Goal: Task Accomplishment & Management: Use online tool/utility

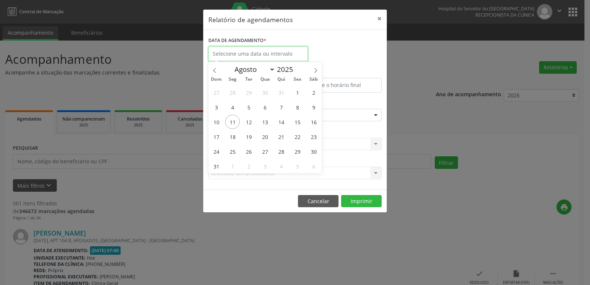
click at [234, 57] on input "text" at bounding box center [258, 53] width 100 height 15
click at [234, 121] on span "11" at bounding box center [232, 122] width 14 height 14
type input "[DATE]"
click at [234, 121] on span "11" at bounding box center [232, 122] width 14 height 14
click at [234, 121] on div "Seleciona uma especialidade" at bounding box center [294, 115] width 173 height 13
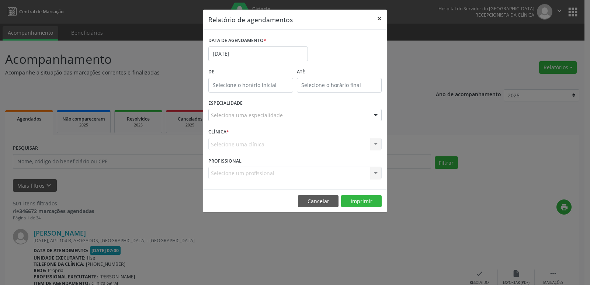
click at [379, 17] on button "×" at bounding box center [379, 19] width 15 height 18
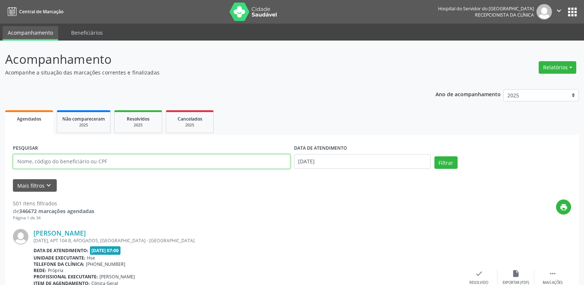
click at [109, 162] on input "text" at bounding box center [152, 161] width 278 height 15
click at [109, 163] on input "text" at bounding box center [152, 161] width 278 height 15
click at [173, 210] on div "print" at bounding box center [332, 210] width 477 height 22
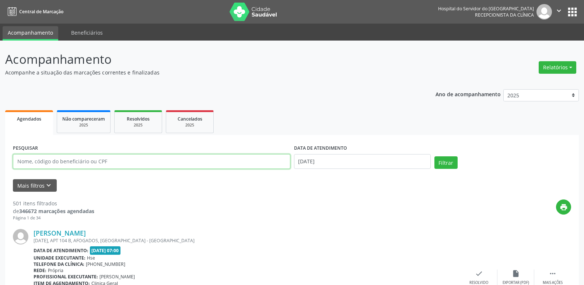
click at [52, 159] on input "text" at bounding box center [152, 161] width 278 height 15
type input "REJANE FERNANDES MARINHO"
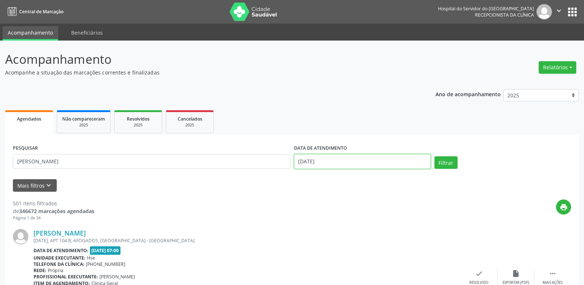
click at [321, 161] on input "11/08/2025" at bounding box center [362, 161] width 137 height 15
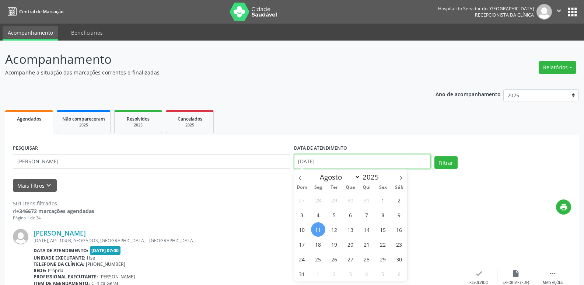
click at [321, 161] on input "11/08/2025" at bounding box center [362, 161] width 137 height 15
click at [439, 162] on button "Filtrar" at bounding box center [446, 162] width 23 height 13
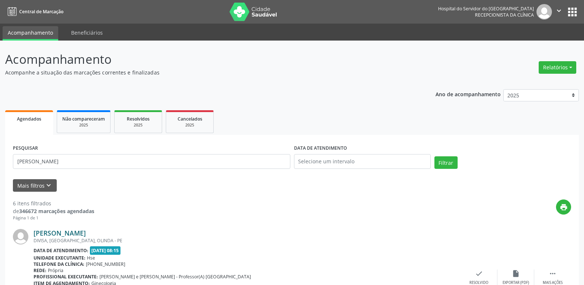
click at [77, 233] on link "Rejane Fernandes Marinho" at bounding box center [60, 233] width 52 height 8
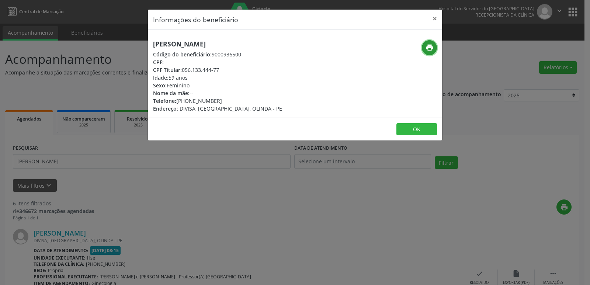
click at [429, 48] on icon "print" at bounding box center [429, 48] width 8 height 8
click at [435, 19] on button "×" at bounding box center [434, 19] width 15 height 18
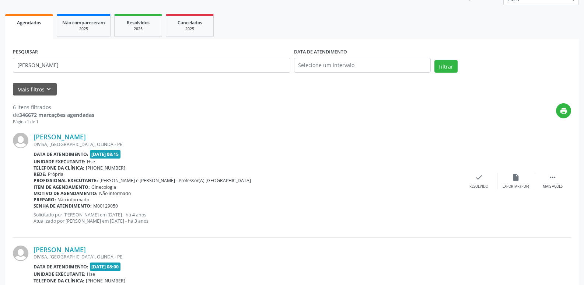
scroll to position [28, 0]
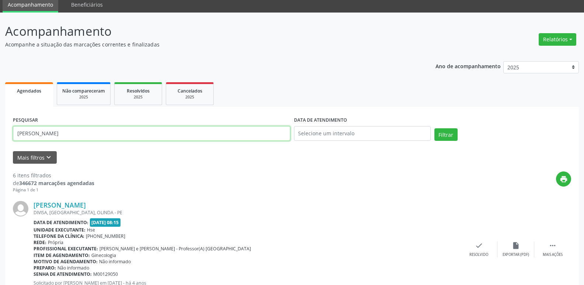
drag, startPoint x: 111, startPoint y: 135, endPoint x: 0, endPoint y: 145, distance: 111.0
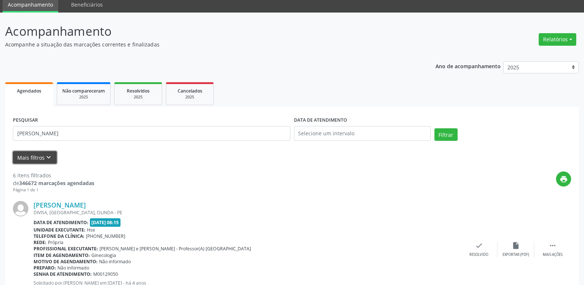
click at [39, 158] on button "Mais filtros keyboard_arrow_down" at bounding box center [35, 157] width 44 height 13
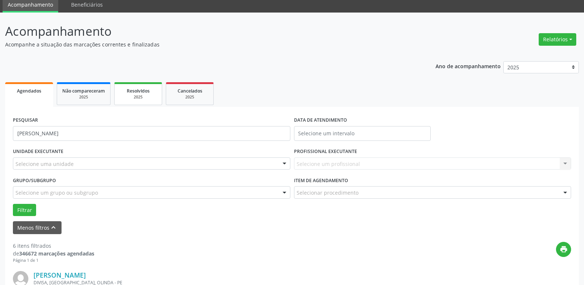
click at [138, 95] on div "2025" at bounding box center [138, 97] width 37 height 6
select select "7"
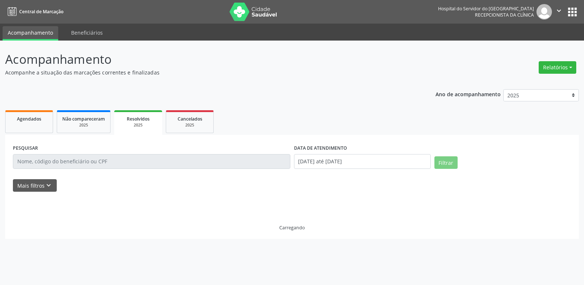
scroll to position [0, 0]
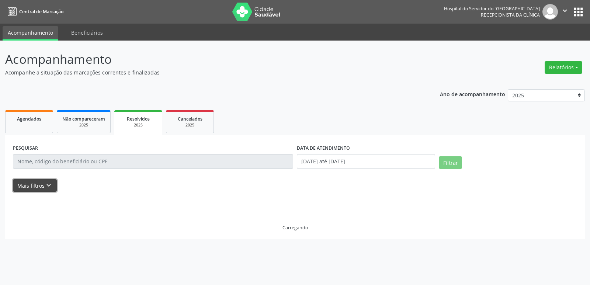
drag, startPoint x: 41, startPoint y: 185, endPoint x: 230, endPoint y: 153, distance: 191.8
click at [45, 185] on button "Mais filtros keyboard_arrow_down" at bounding box center [35, 185] width 44 height 13
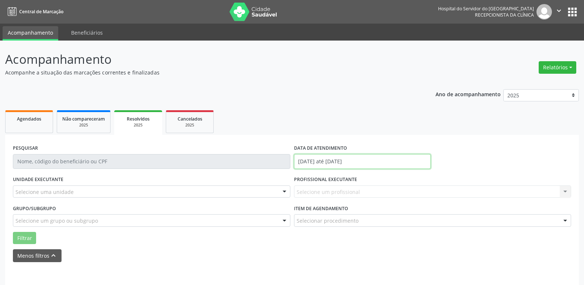
click at [348, 158] on input "01/01/2025 até 11/08/2025" at bounding box center [362, 161] width 137 height 15
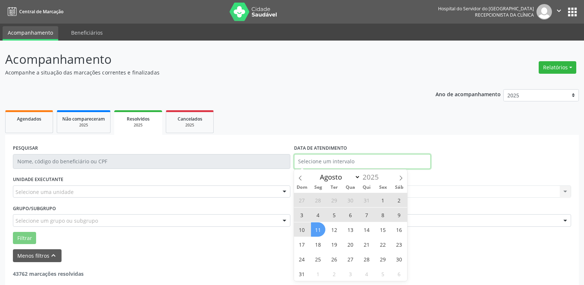
select select "0"
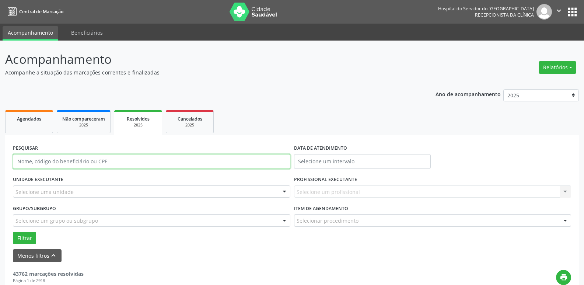
paste input "REJANE FERNANDES MARINHO"
type input "REJANE FERNANDES MARINHO"
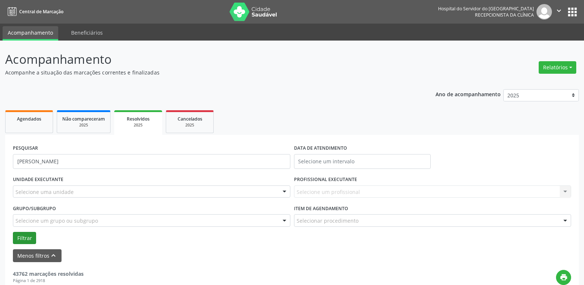
click at [24, 243] on form "PESQUISAR REJANE FERNANDES MARINHO DATA DE ATENDIMENTO UNIDADE EXECUTANTE Selec…" at bounding box center [292, 202] width 558 height 119
click at [22, 237] on button "Filtrar" at bounding box center [24, 238] width 23 height 13
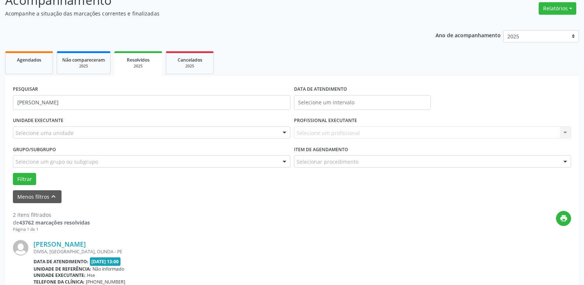
scroll to position [47, 0]
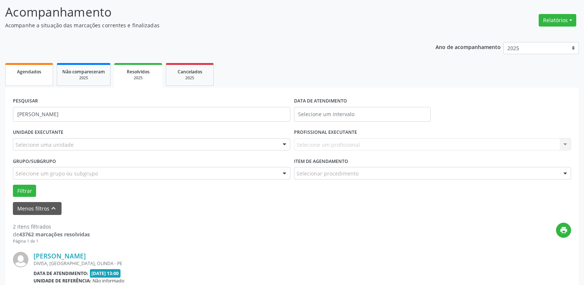
click at [34, 76] on link "Agendados" at bounding box center [29, 74] width 48 height 23
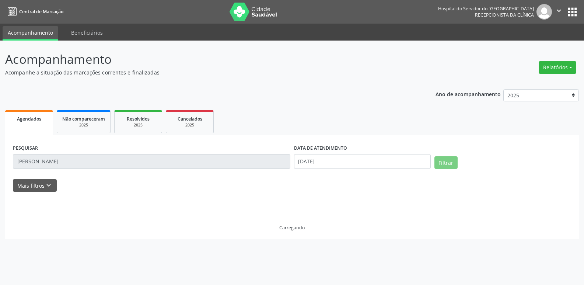
scroll to position [0, 0]
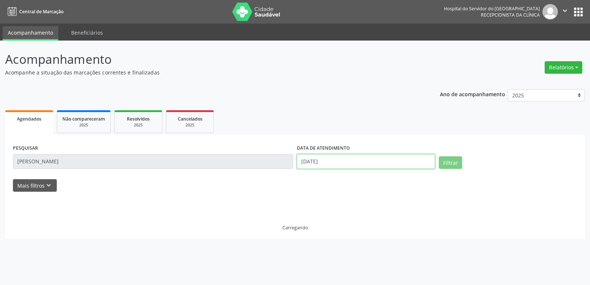
click at [330, 166] on body "Central de Marcação Hospital do Servidor do Estado Hse Recepcionista da clínica…" at bounding box center [295, 142] width 590 height 285
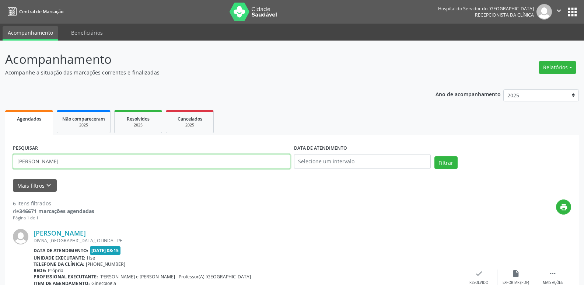
drag, startPoint x: 84, startPoint y: 164, endPoint x: 68, endPoint y: 166, distance: 16.0
click at [91, 109] on ul "Agendados Não compareceram 2025 Resolvidos 2025 Cancelados 2025" at bounding box center [292, 121] width 574 height 27
click at [87, 123] on div "2025" at bounding box center [83, 125] width 43 height 6
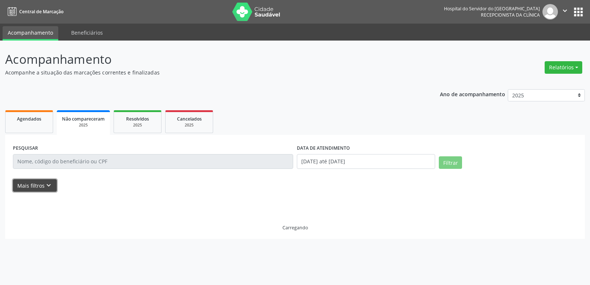
click at [48, 185] on icon "keyboard_arrow_down" at bounding box center [49, 185] width 8 height 8
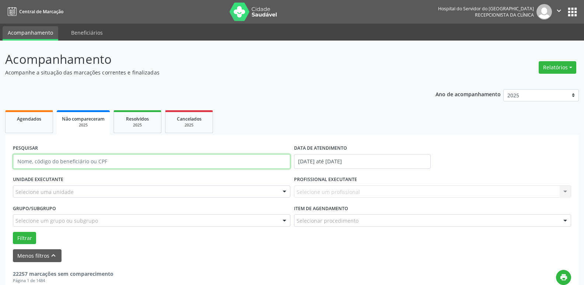
paste input "REJANE FERNANDES MARINHO"
type input "REJANE FERNANDES MARINHO"
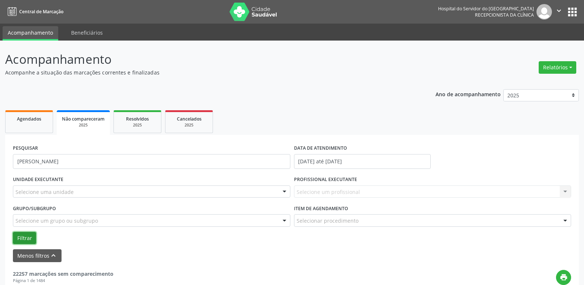
click at [27, 235] on button "Filtrar" at bounding box center [24, 238] width 23 height 13
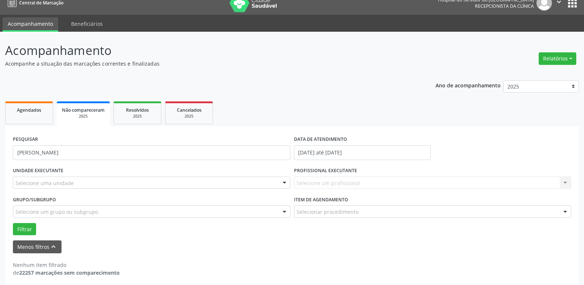
scroll to position [13, 0]
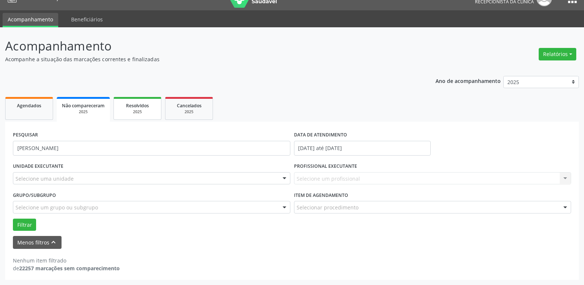
click at [133, 113] on div "2025" at bounding box center [137, 112] width 37 height 6
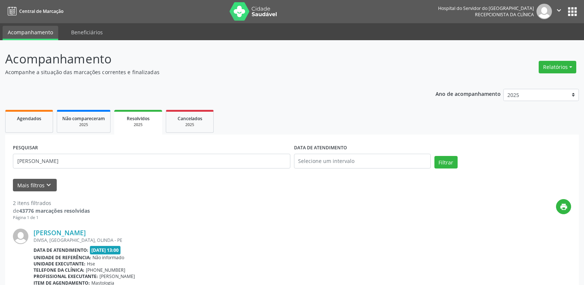
scroll to position [0, 0]
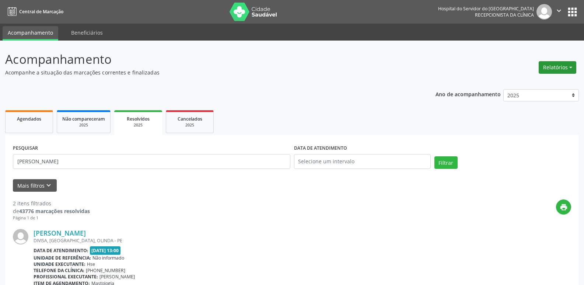
click at [555, 68] on button "Relatórios" at bounding box center [558, 67] width 38 height 13
click at [530, 83] on link "Agendamentos" at bounding box center [537, 83] width 79 height 10
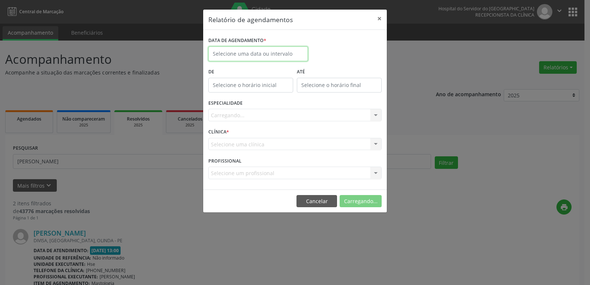
click at [275, 56] on input "text" at bounding box center [258, 53] width 100 height 15
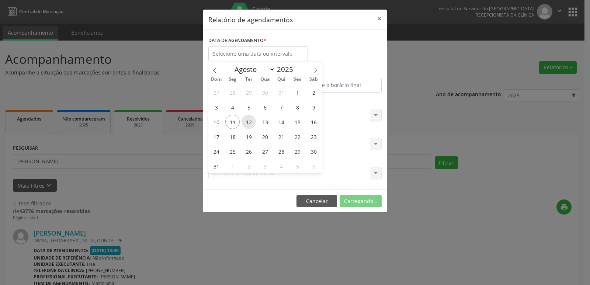
click at [248, 121] on span "12" at bounding box center [248, 122] width 14 height 14
type input "12/08/2025"
click at [248, 121] on span "12" at bounding box center [248, 122] width 14 height 14
click at [248, 121] on div "Carregando... Todas as especialidades Alergologia Angiologia Arritmologia Cardi…" at bounding box center [294, 115] width 173 height 13
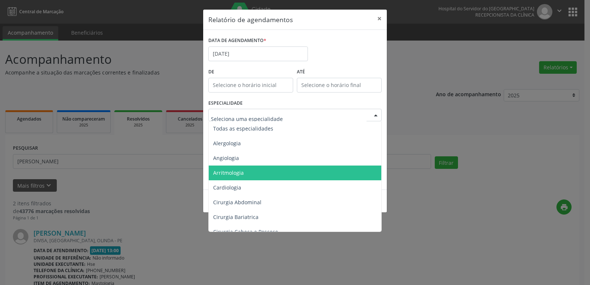
click at [374, 114] on div at bounding box center [375, 115] width 11 height 13
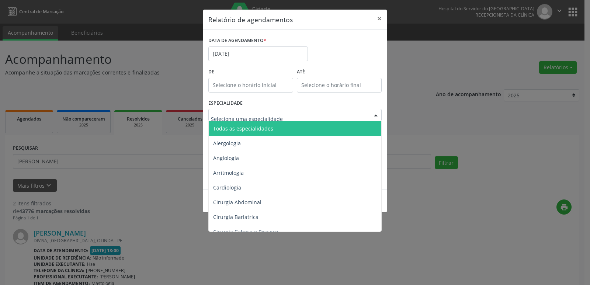
click at [267, 131] on span "Todas as especialidades" at bounding box center [243, 128] width 60 height 7
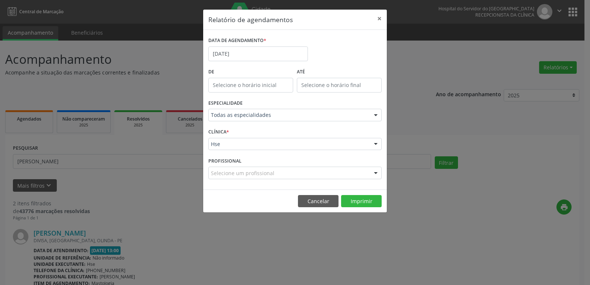
click at [376, 145] on div at bounding box center [375, 144] width 11 height 13
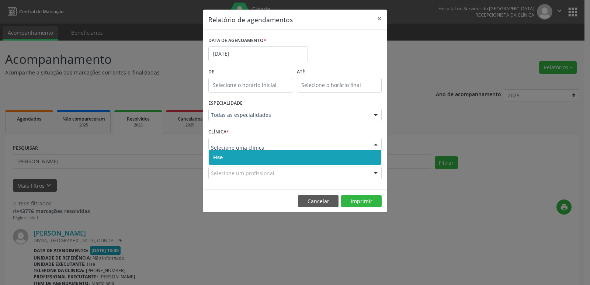
click at [229, 161] on span "Hse" at bounding box center [295, 157] width 173 height 15
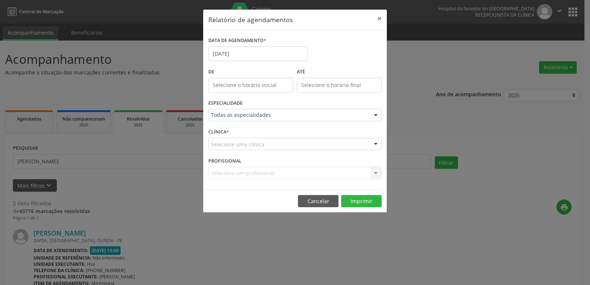
click at [376, 142] on div at bounding box center [375, 144] width 11 height 13
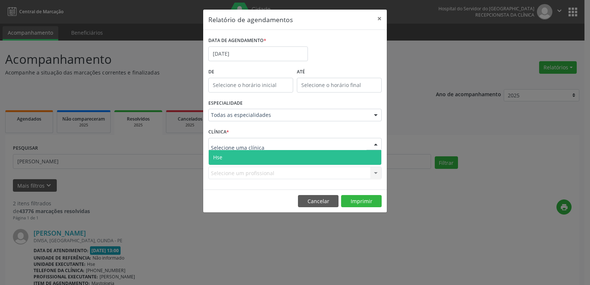
click at [252, 156] on span "Hse" at bounding box center [295, 157] width 173 height 15
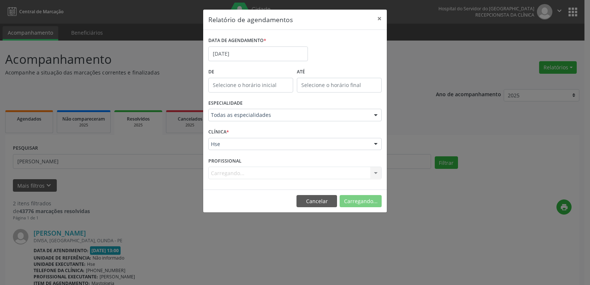
click at [237, 171] on div "Carregando... Nenhum resultado encontrado para: " " Não há nenhuma opção para s…" at bounding box center [294, 173] width 173 height 13
click at [377, 174] on div "Carregando... Nenhum resultado encontrado para: " " Não há nenhuma opção para s…" at bounding box center [294, 173] width 173 height 13
click at [376, 174] on div at bounding box center [375, 173] width 11 height 13
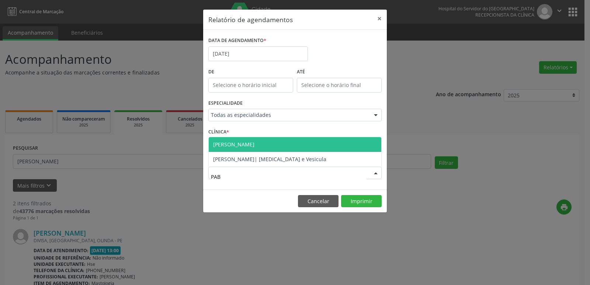
type input "PABL"
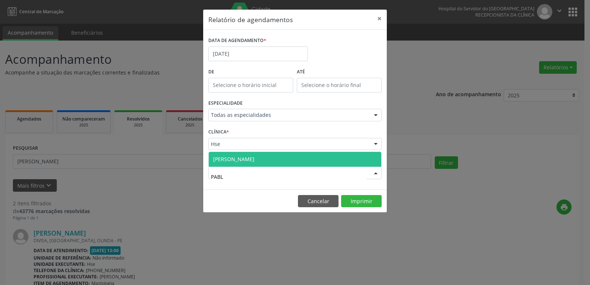
click at [254, 159] on span "Pablo Neves de Oliveira Estrella" at bounding box center [233, 159] width 41 height 7
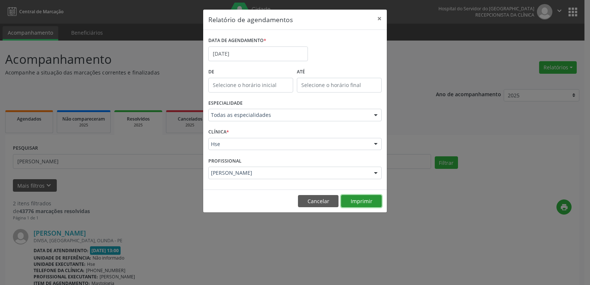
click at [352, 200] on button "Imprimir" at bounding box center [361, 201] width 41 height 13
click at [379, 21] on button "×" at bounding box center [379, 19] width 15 height 18
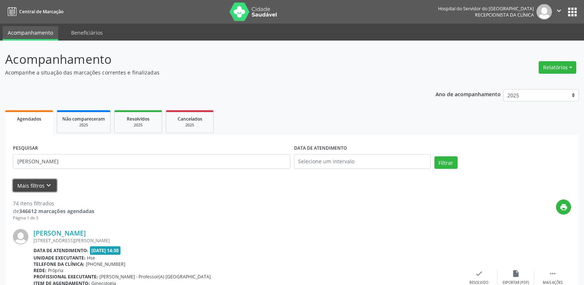
click at [36, 187] on button "Mais filtros keyboard_arrow_down" at bounding box center [35, 185] width 44 height 13
